Goal: Task Accomplishment & Management: Manage account settings

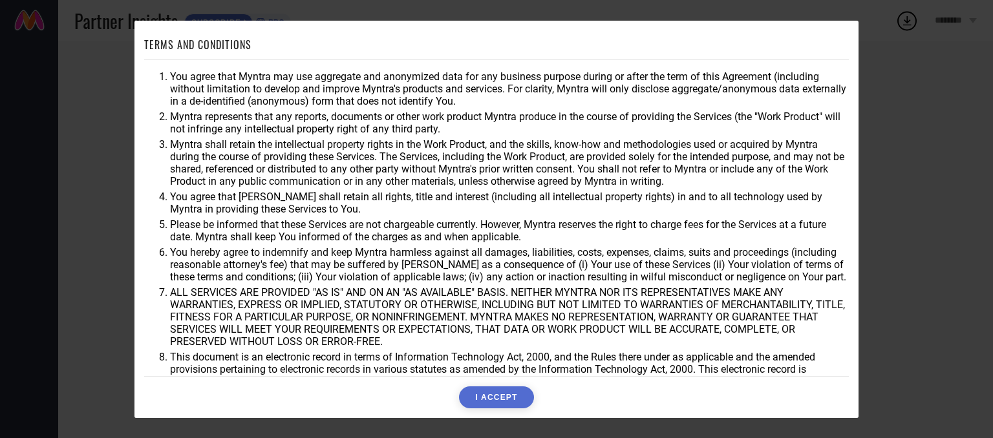
click at [496, 401] on button "I ACCEPT" at bounding box center [496, 398] width 74 height 22
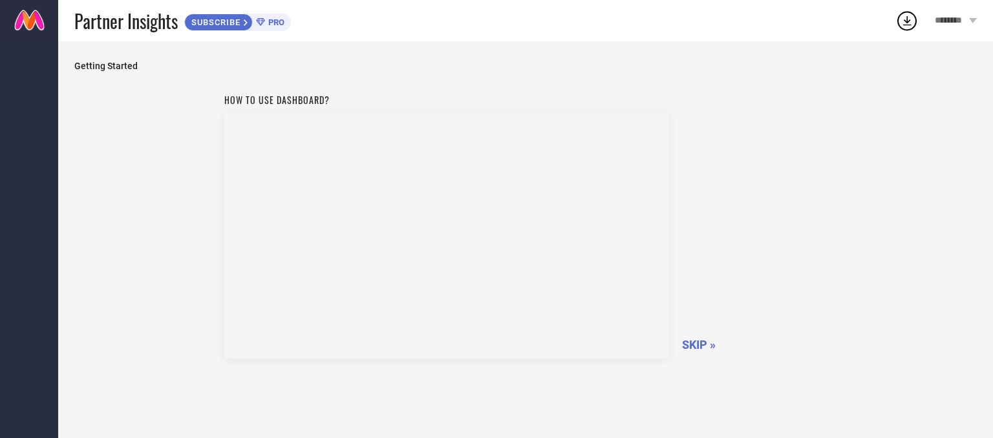
click at [111, 21] on span "Partner Insights" at bounding box center [125, 21] width 103 height 26
click at [952, 17] on span "********" at bounding box center [950, 21] width 31 height 11
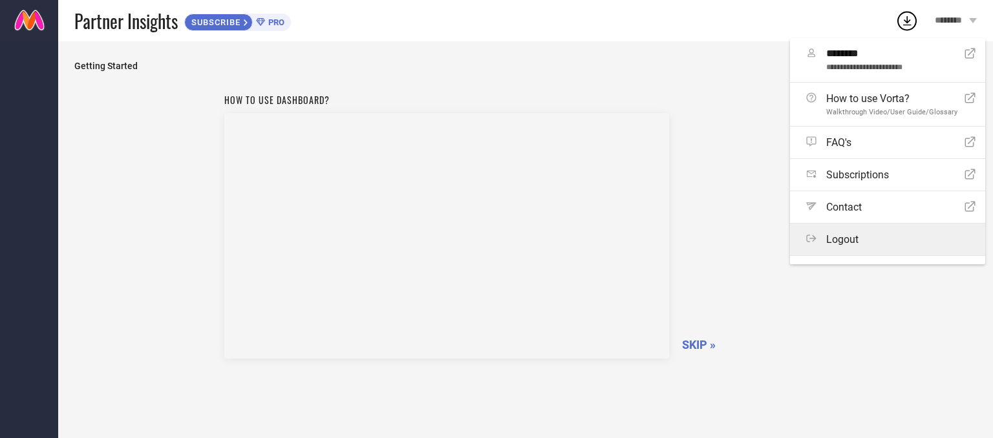
click at [865, 236] on div "Logout" at bounding box center [890, 239] width 169 height 12
click at [0, 0] on button "Logout" at bounding box center [0, 0] width 0 height 0
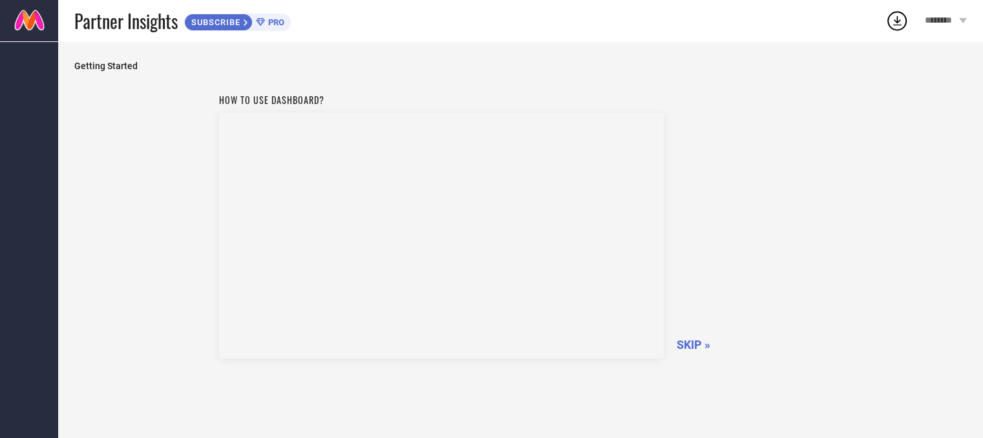
click at [36, 21] on link at bounding box center [29, 20] width 58 height 41
click at [694, 339] on span "SKIP »" at bounding box center [694, 345] width 34 height 14
